Goal: Navigation & Orientation: Understand site structure

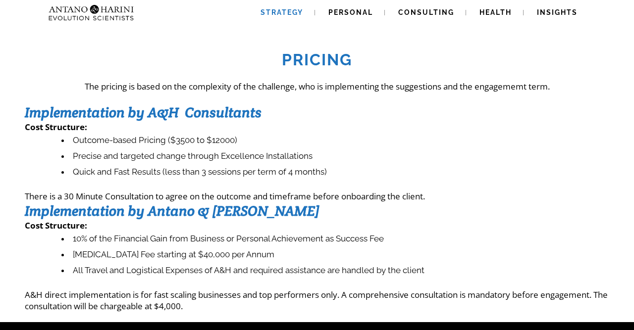
click at [292, 19] on link "Strategy" at bounding box center [282, 12] width 66 height 25
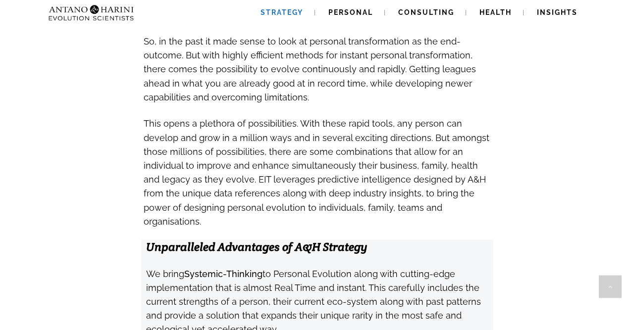
scroll to position [852, 0]
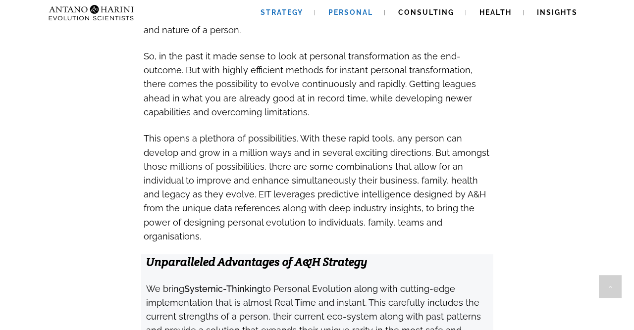
click at [369, 9] on span "Personal" at bounding box center [350, 12] width 45 height 8
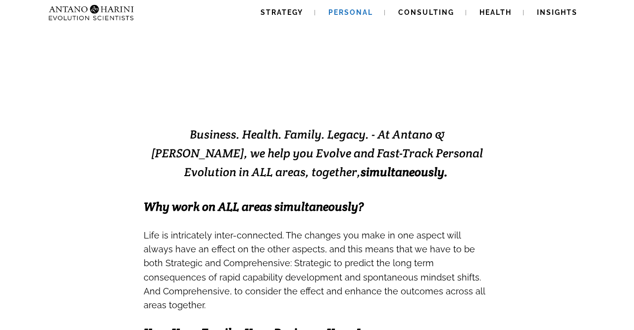
scroll to position [132, 0]
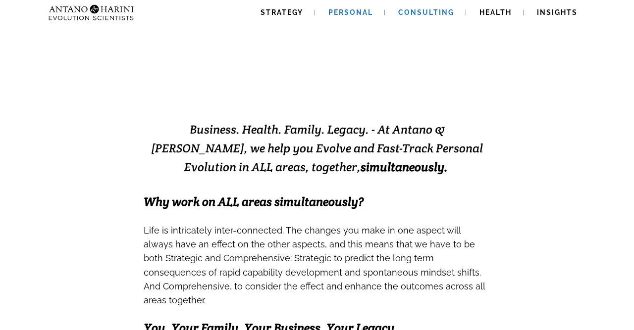
click at [420, 14] on span "Consulting" at bounding box center [426, 12] width 56 height 8
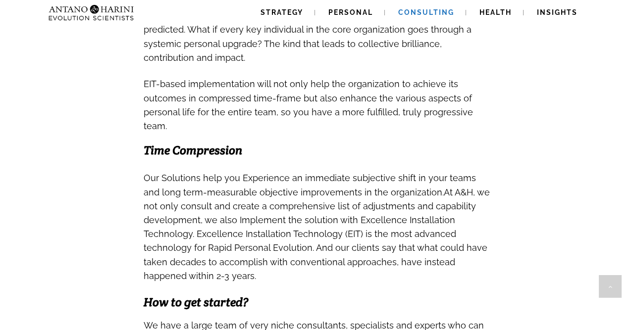
scroll to position [838, 0]
click at [513, 20] on link "Health" at bounding box center [496, 12] width 56 height 25
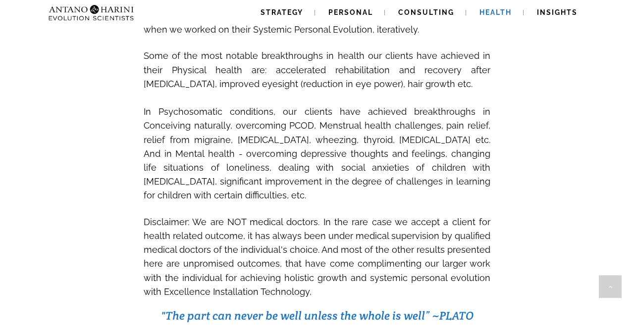
scroll to position [910, 0]
